Goal: Task Accomplishment & Management: Manage account settings

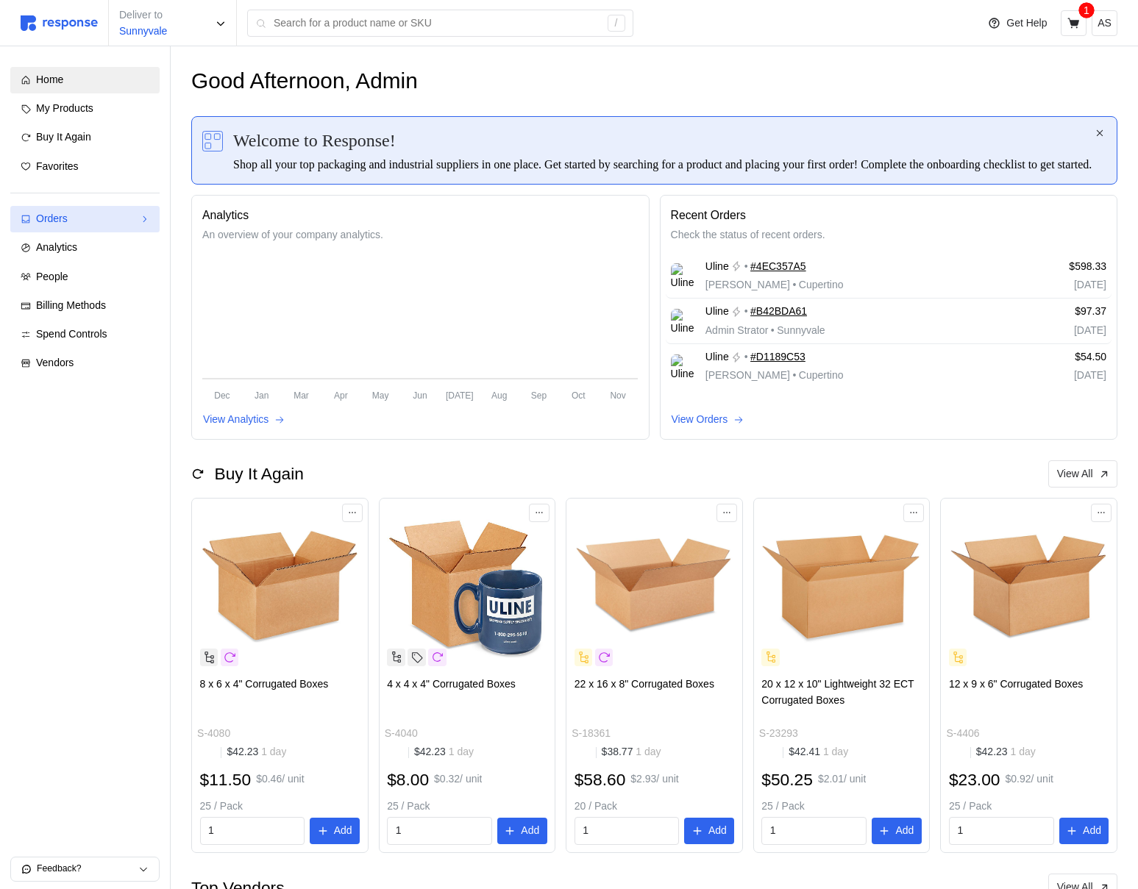
click at [124, 217] on div "Orders" at bounding box center [85, 219] width 98 height 16
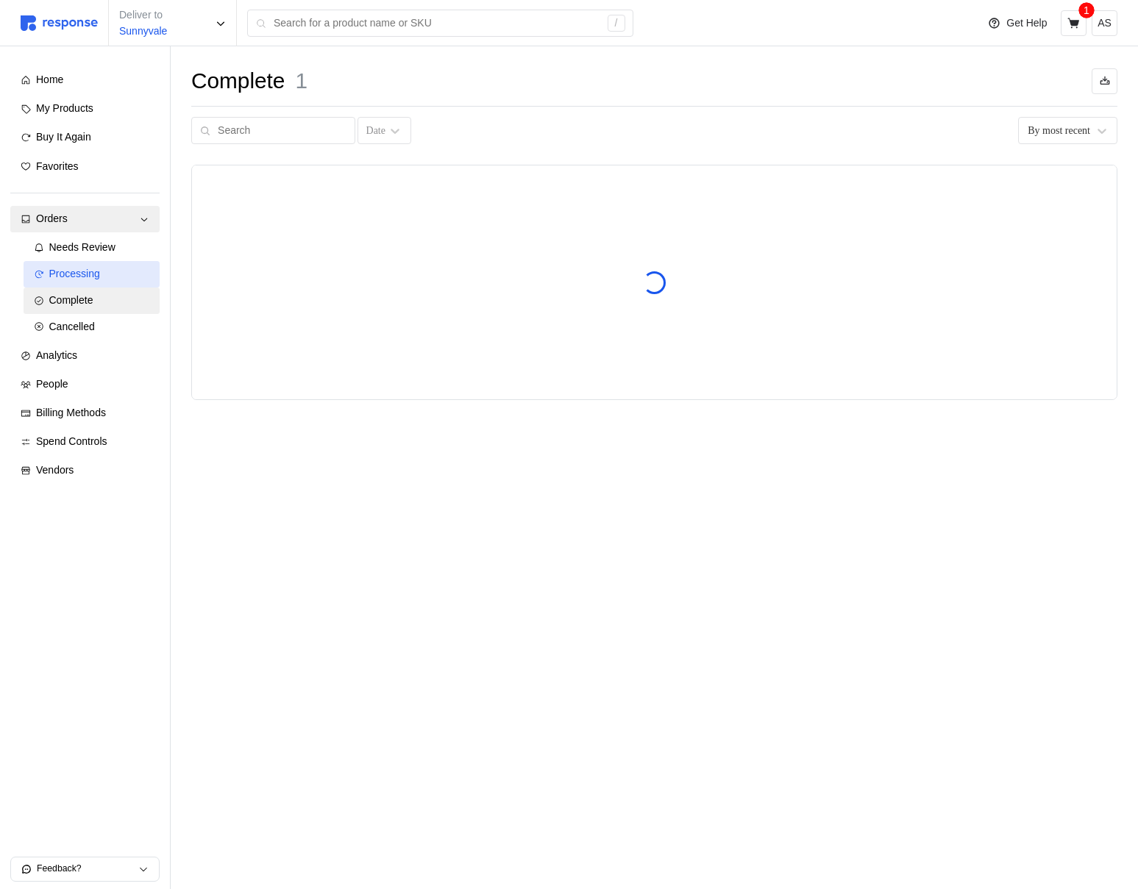
click at [121, 278] on div "Processing" at bounding box center [99, 274] width 101 height 16
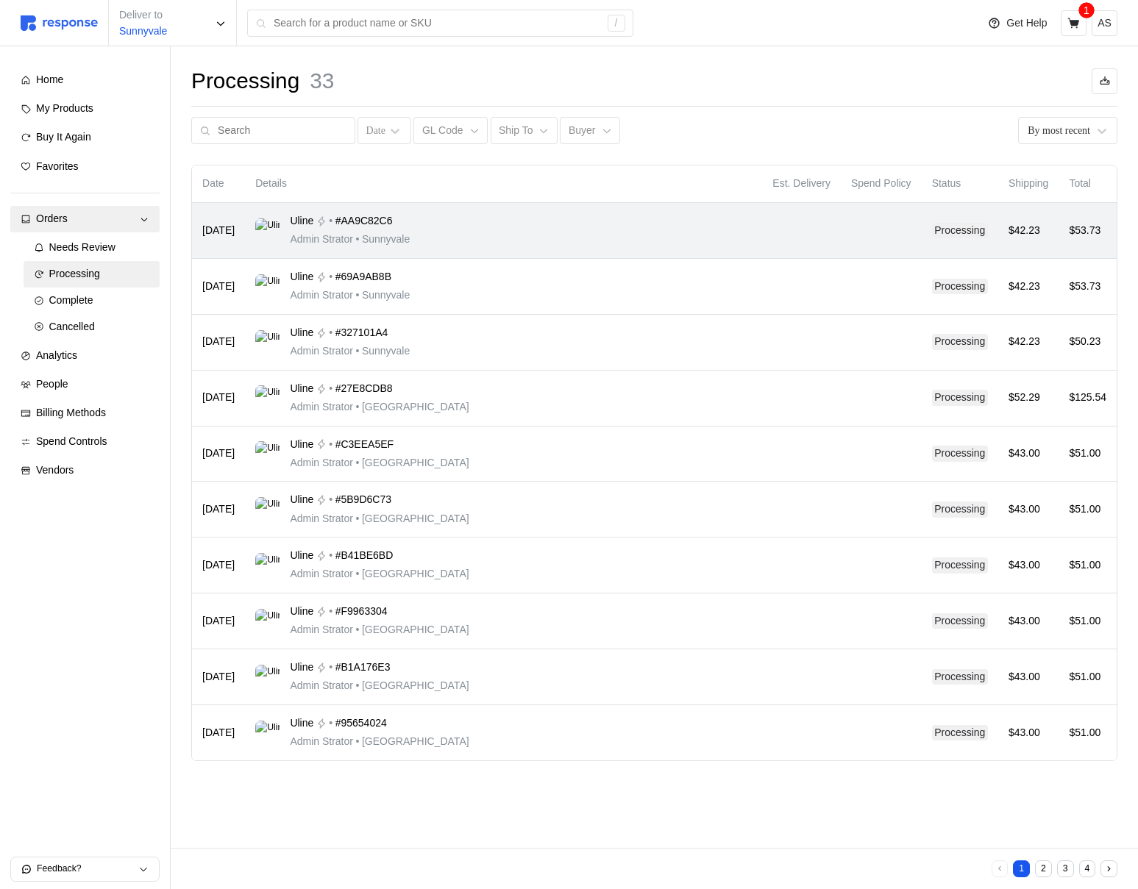
click at [451, 235] on div "Uline • #AA9C82C6 Admin Strator • Sunnyvale" at bounding box center [503, 230] width 497 height 35
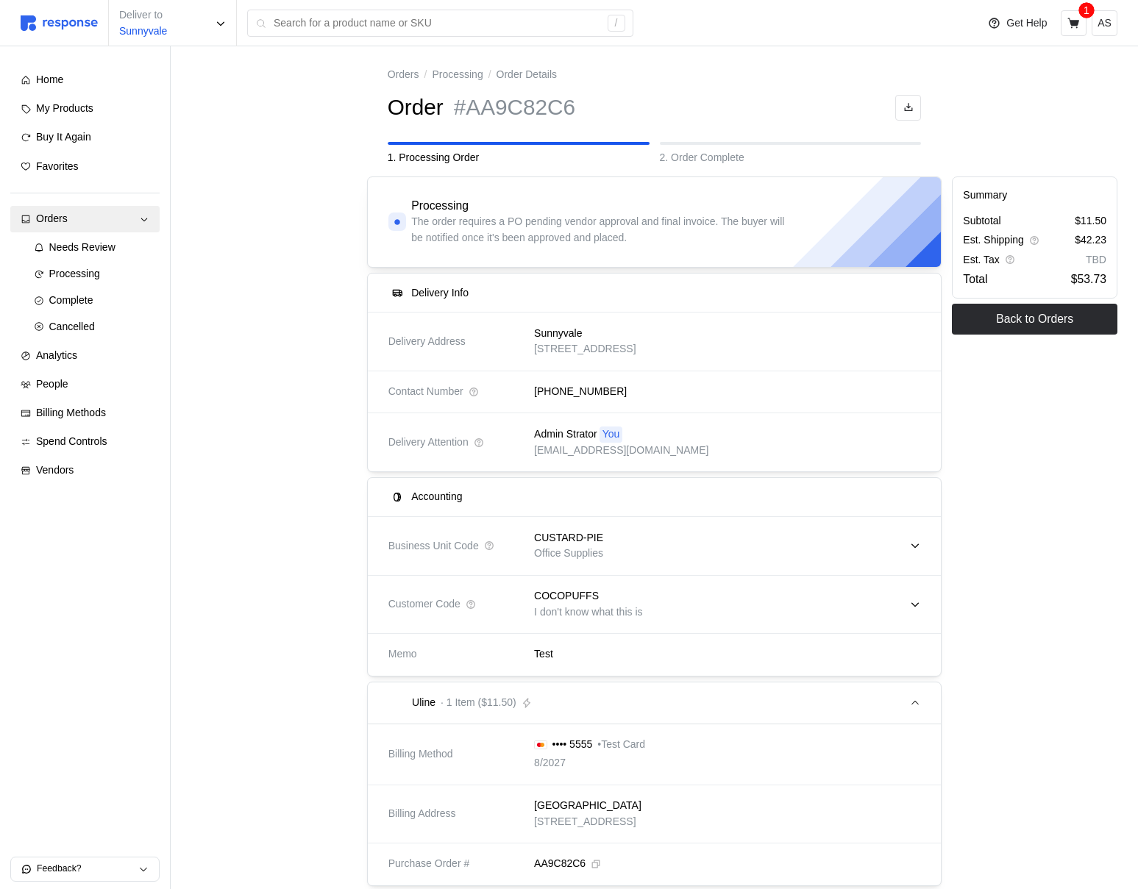
scroll to position [221, 0]
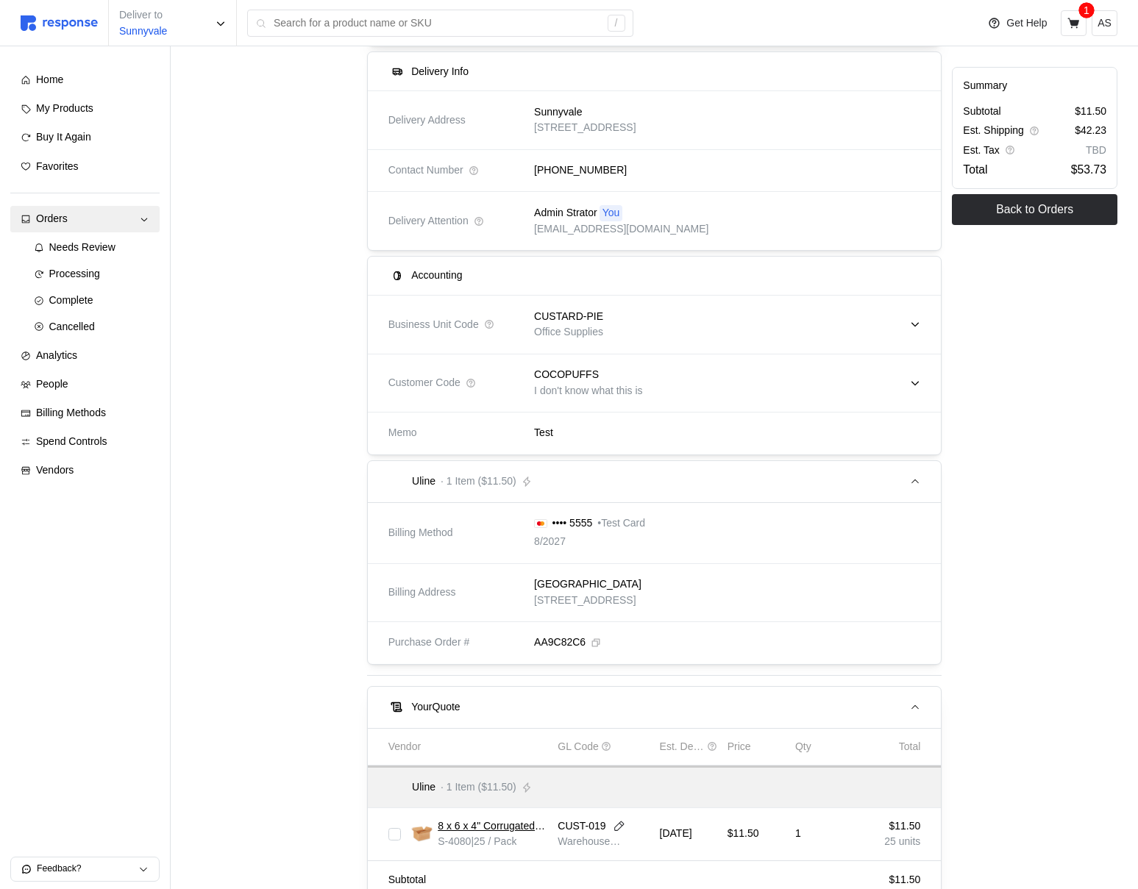
click at [597, 379] on div "COCOPUFFS" at bounding box center [588, 375] width 108 height 16
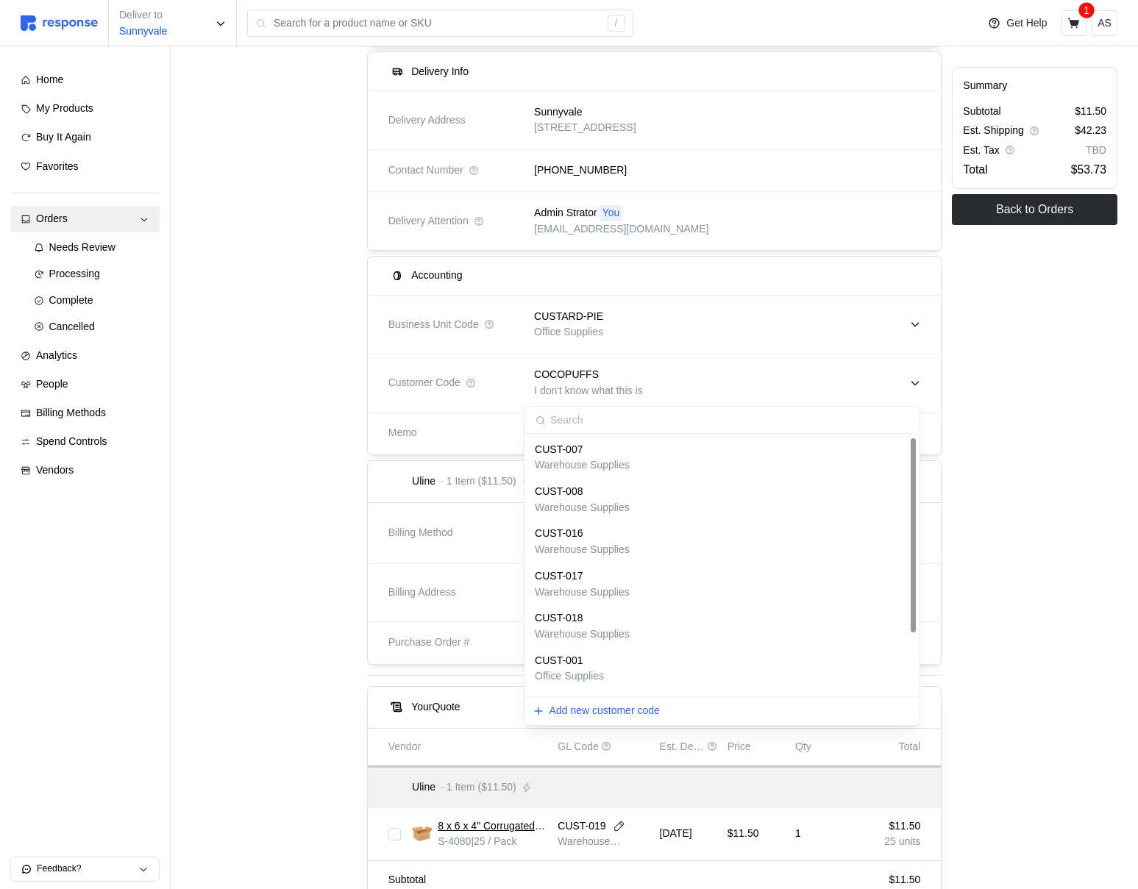
click at [603, 667] on div "CUST-001" at bounding box center [569, 661] width 69 height 16
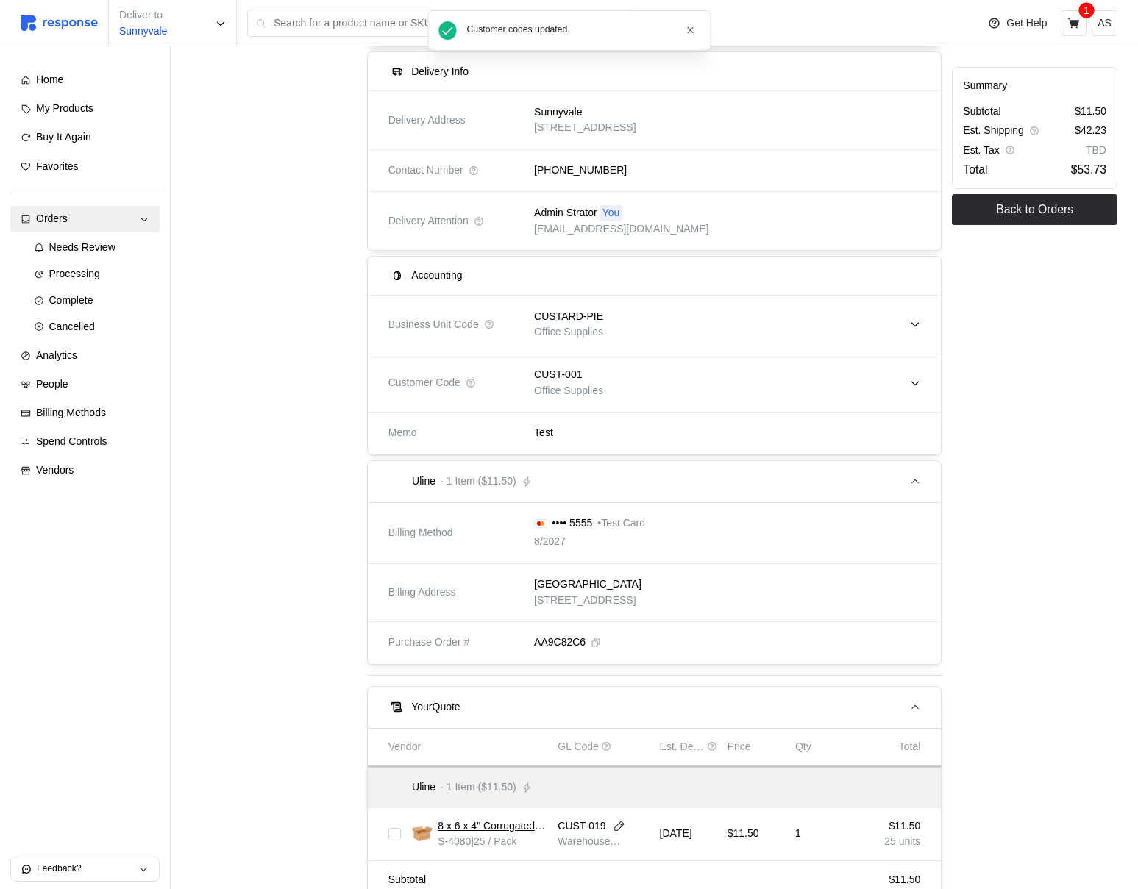
click at [596, 304] on div "CUSTARD-PIE Office Supplies" at bounding box center [722, 325] width 396 height 52
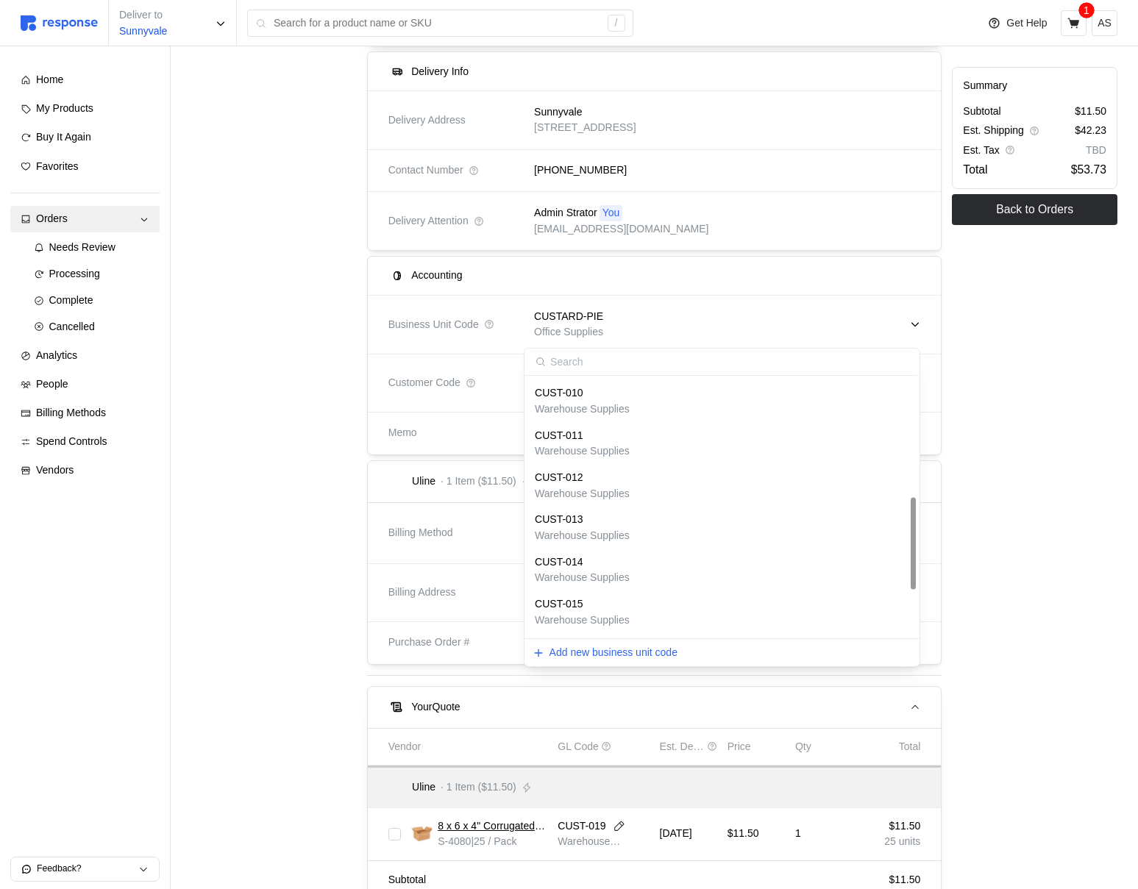
scroll to position [438, 0]
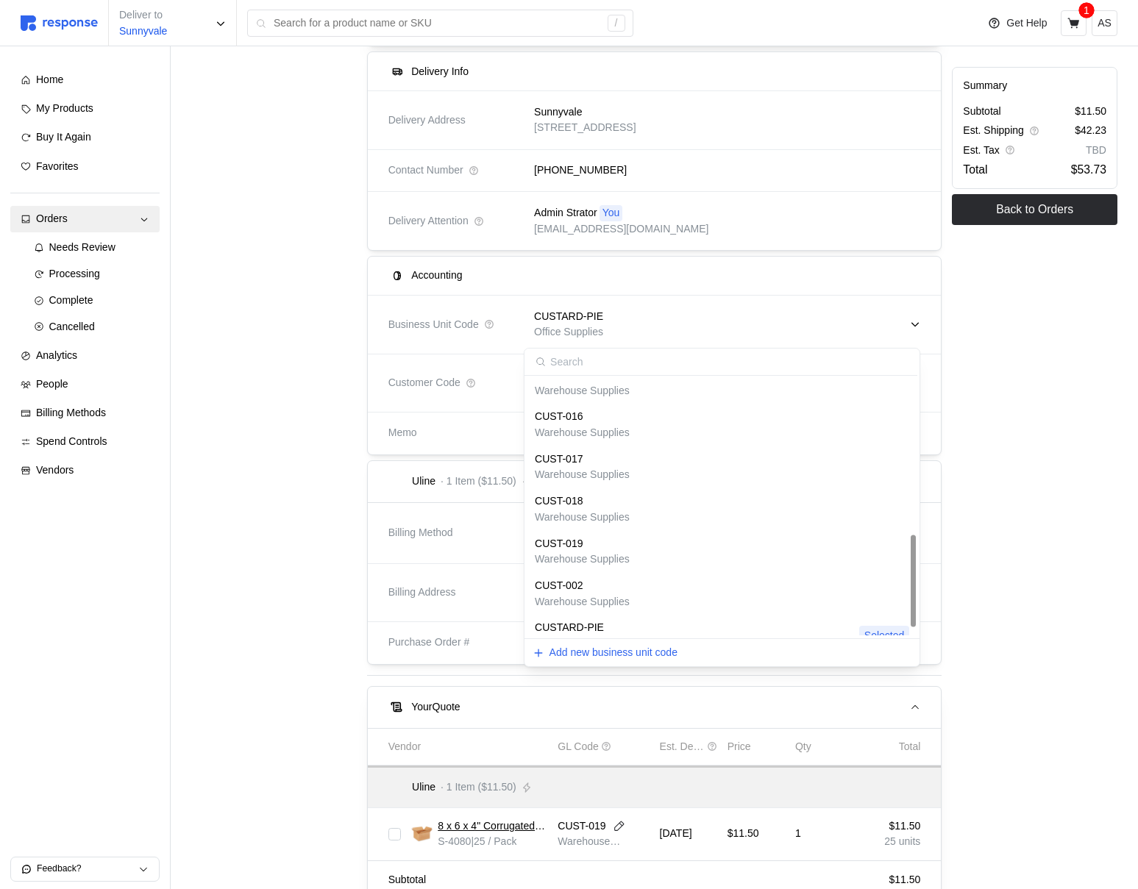
click at [606, 571] on div "CUST-019 Warehouse Supplies" at bounding box center [722, 552] width 390 height 42
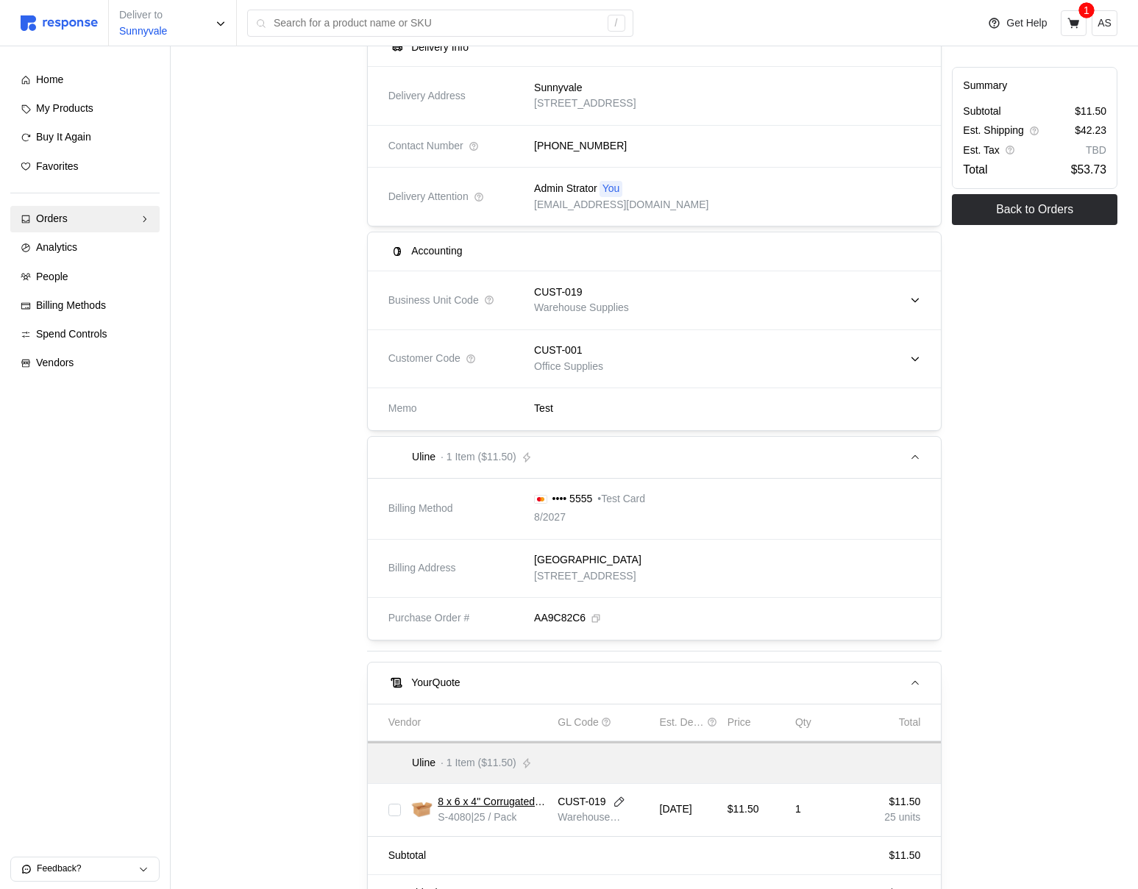
scroll to position [274, 0]
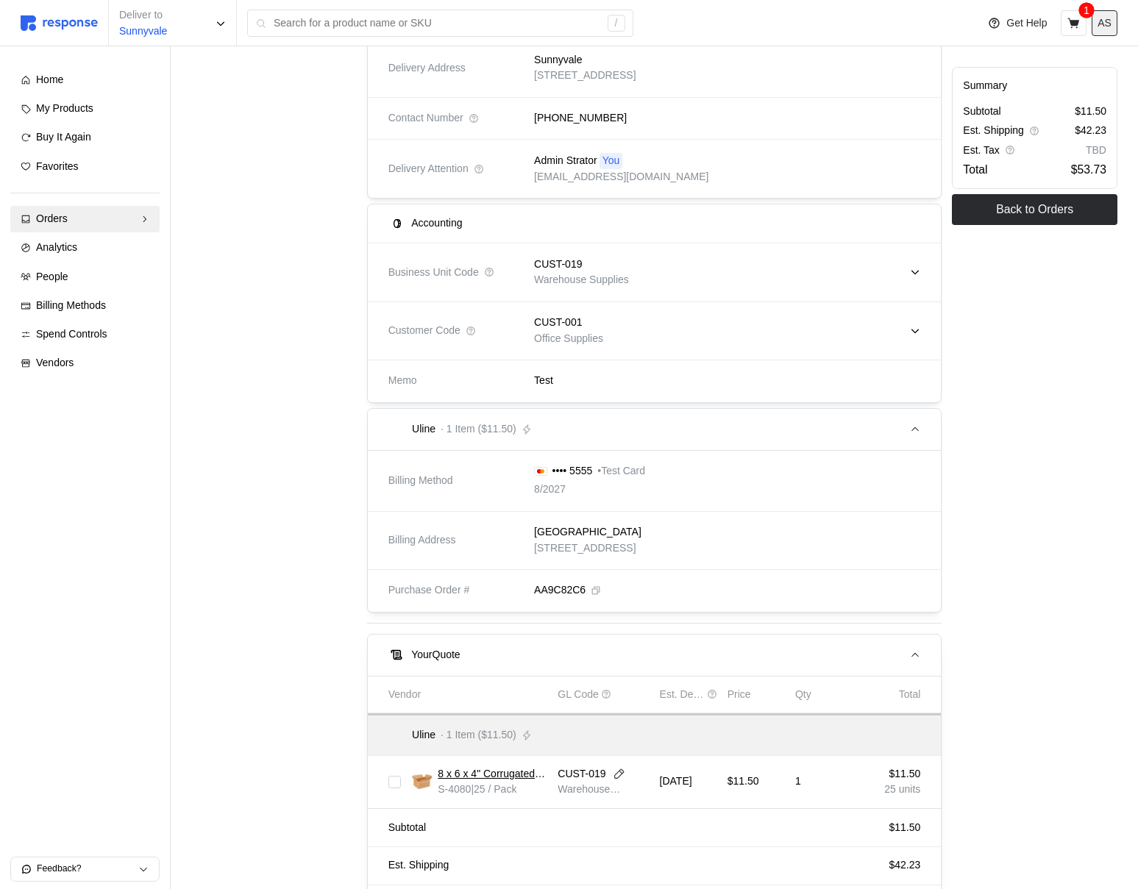
click at [1103, 25] on p "AS" at bounding box center [1105, 23] width 14 height 16
click at [643, 342] on div "CUST-001 Office Supplies" at bounding box center [722, 331] width 396 height 52
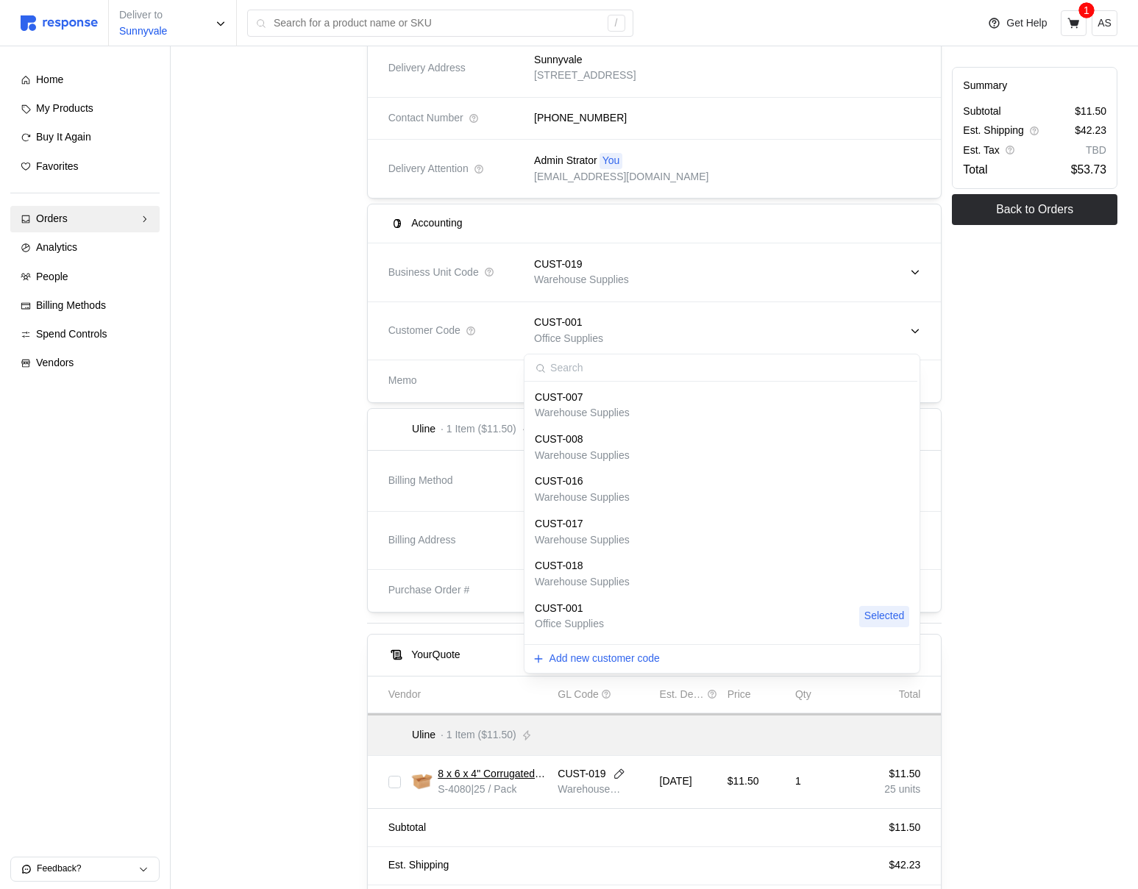
click at [648, 282] on div "CUST-019 Warehouse Supplies" at bounding box center [722, 272] width 396 height 52
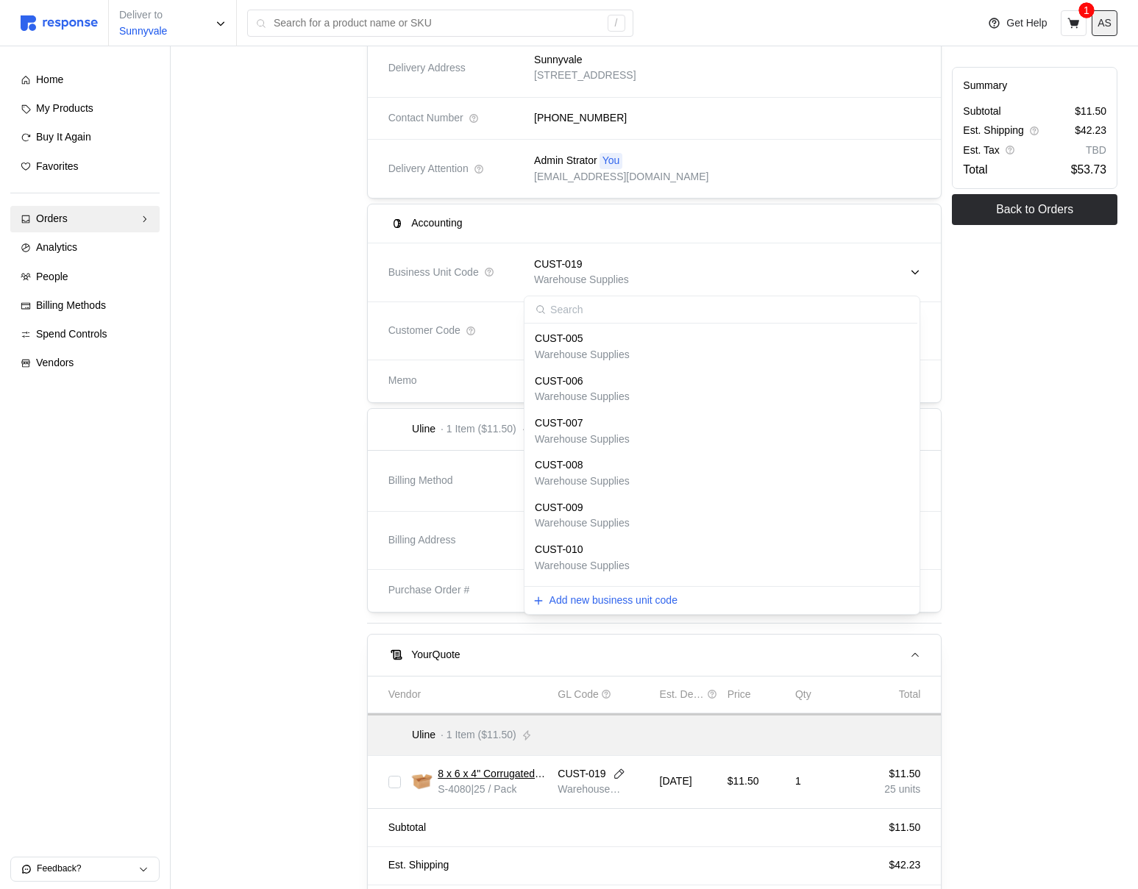
click at [1117, 13] on button "AS" at bounding box center [1105, 23] width 26 height 26
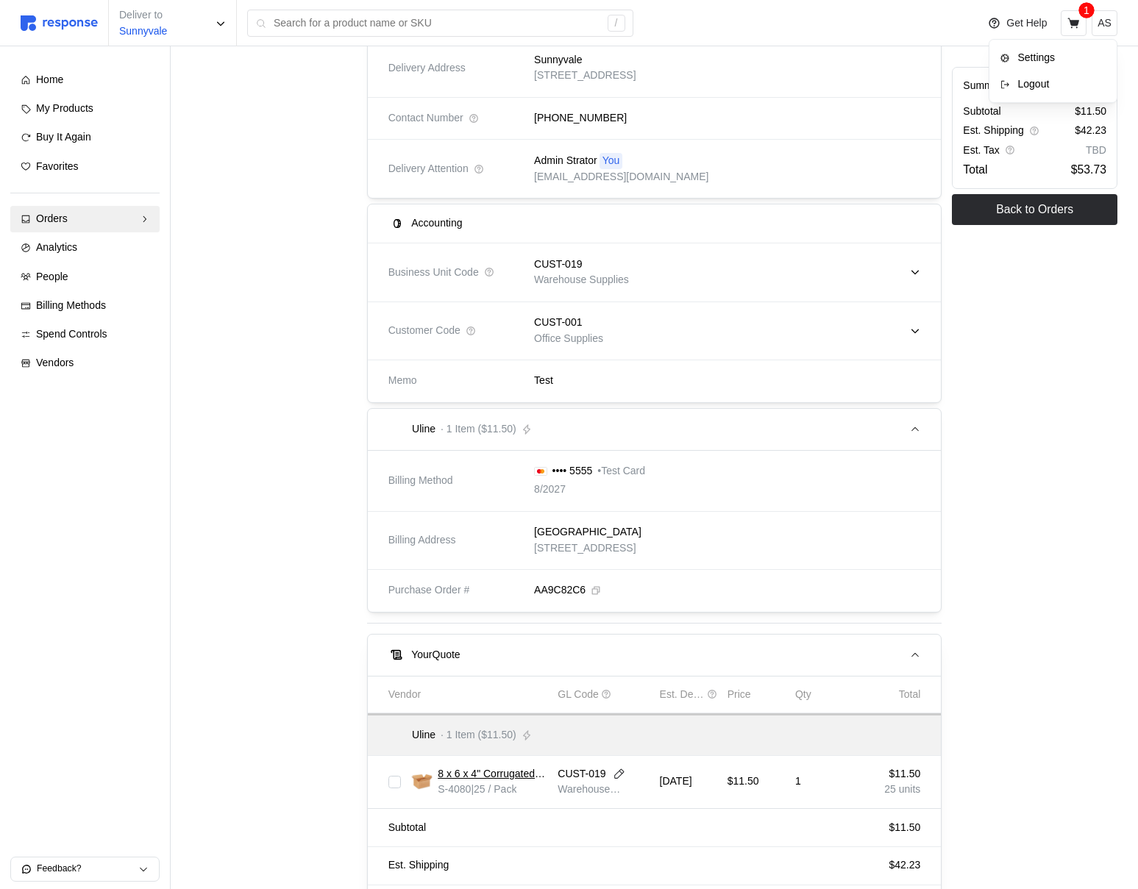
click at [1059, 91] on p "Logout" at bounding box center [1060, 85] width 94 height 16
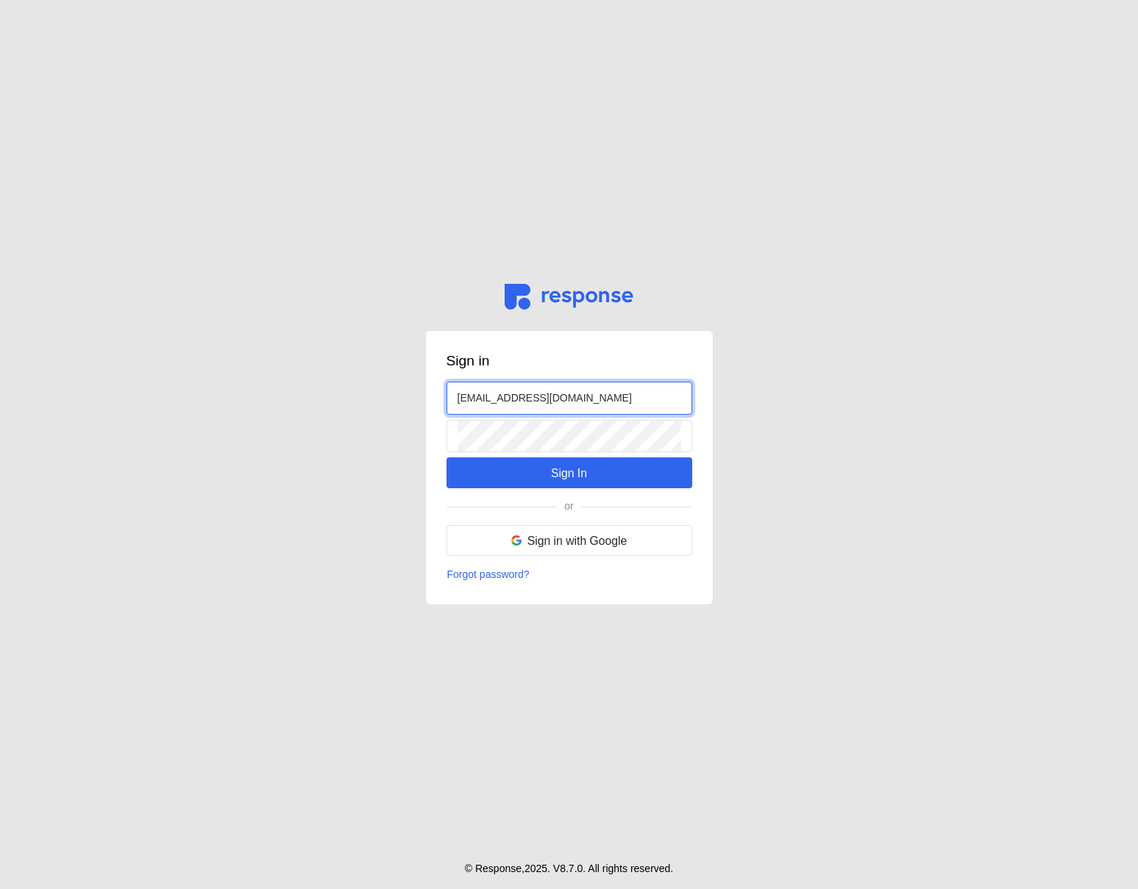
click at [475, 392] on input "[EMAIL_ADDRESS][DOMAIN_NAME]" at bounding box center [570, 399] width 224 height 32
type input "[EMAIL_ADDRESS][DOMAIN_NAME]"
